Goal: Check status: Check status

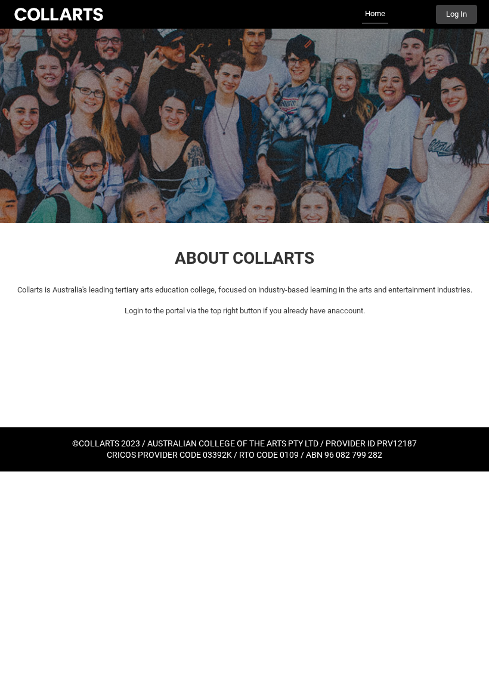
click at [366, 17] on link "Home" at bounding box center [375, 14] width 26 height 19
click at [379, 10] on link "Home" at bounding box center [375, 14] width 26 height 19
click at [82, 17] on div at bounding box center [59, 14] width 94 height 17
click at [339, 314] on div "ABOUT COLLARTS Collarts is Australia's leading tertiary arts education college,…" at bounding box center [244, 273] width 489 height 100
click at [462, 11] on button "Log In" at bounding box center [456, 14] width 41 height 19
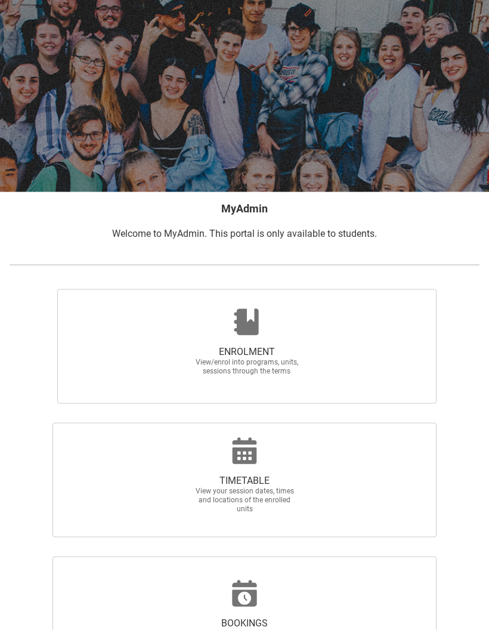
scroll to position [47, 0]
click at [347, 469] on span "TIMETABLE View your session dates, times and locations of the enrolled units" at bounding box center [244, 479] width 384 height 115
click at [5, 422] on input "TIMETABLE View your session dates, times and locations of the enrolled units" at bounding box center [4, 422] width 1 height 1
radio input "true"
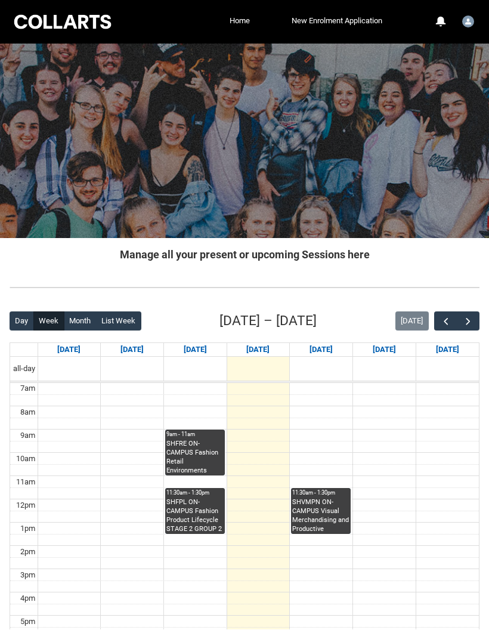
click at [473, 16] on img "User Profile Student.tsaunde.20241991" at bounding box center [468, 22] width 12 height 12
click at [456, 45] on link "Profile" at bounding box center [449, 50] width 56 height 20
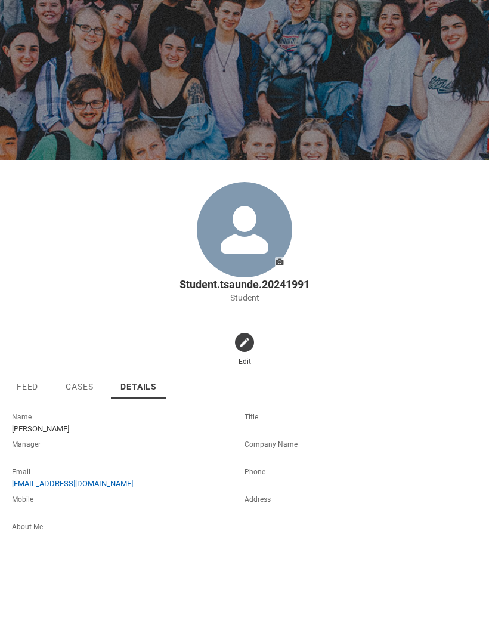
scroll to position [41, 0]
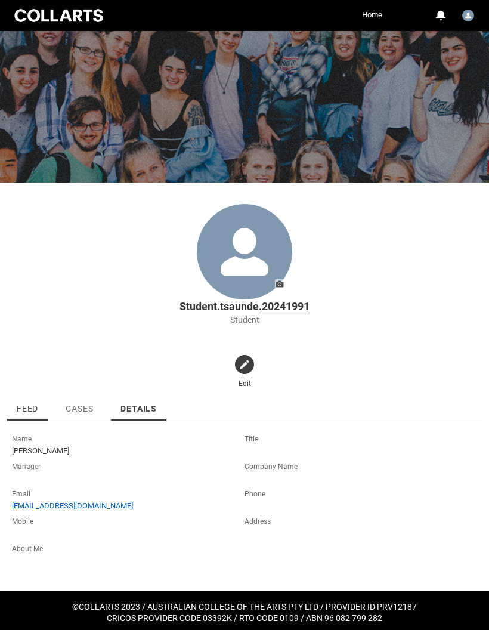
click at [29, 405] on span "Feed" at bounding box center [27, 409] width 21 height 10
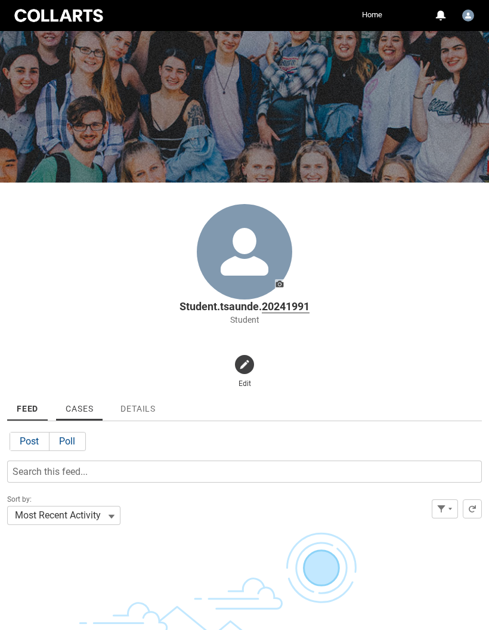
click at [88, 407] on span "Cases" at bounding box center [79, 409] width 27 height 10
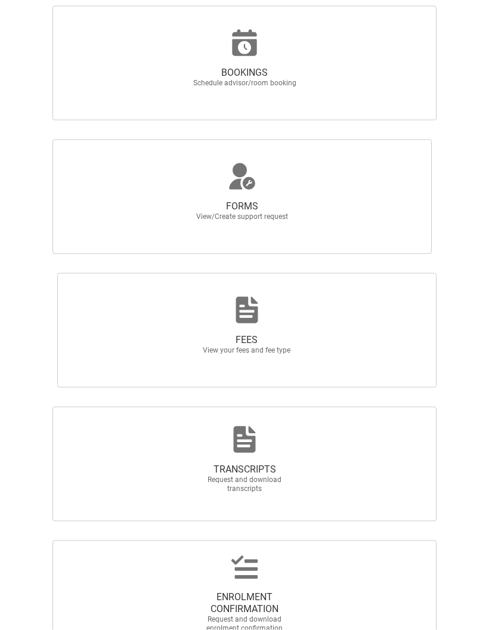
scroll to position [616, 0]
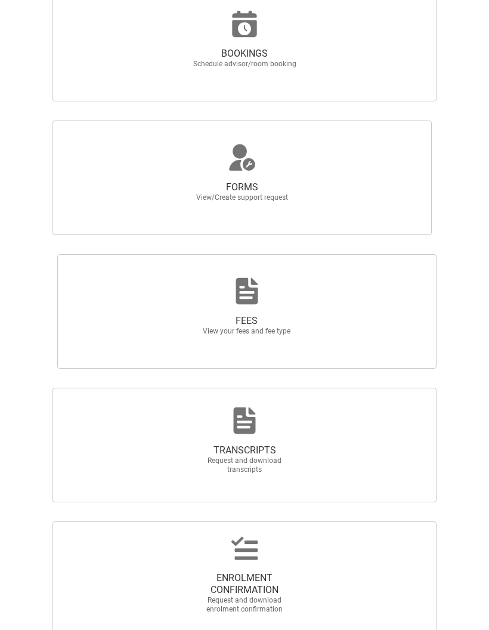
click at [353, 556] on span "ENROLMENT CONFIRMATION Request and download enrolment confirmation" at bounding box center [244, 578] width 384 height 115
click at [5, 521] on input "ENROLMENT CONFIRMATION Request and download enrolment confirmation" at bounding box center [4, 521] width 1 height 1
radio input "true"
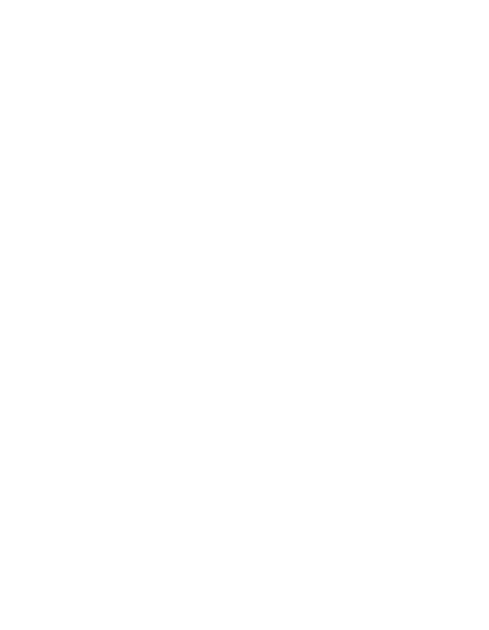
scroll to position [664, 0]
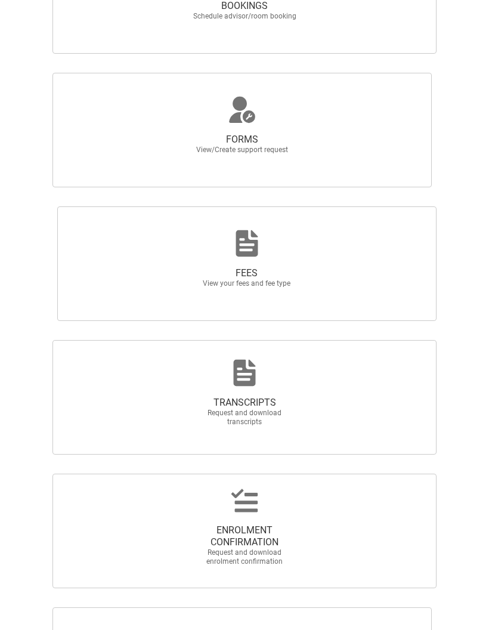
click at [370, 276] on span "FEES View your fees and fee type" at bounding box center [247, 263] width 380 height 115
